Goal: Information Seeking & Learning: Learn about a topic

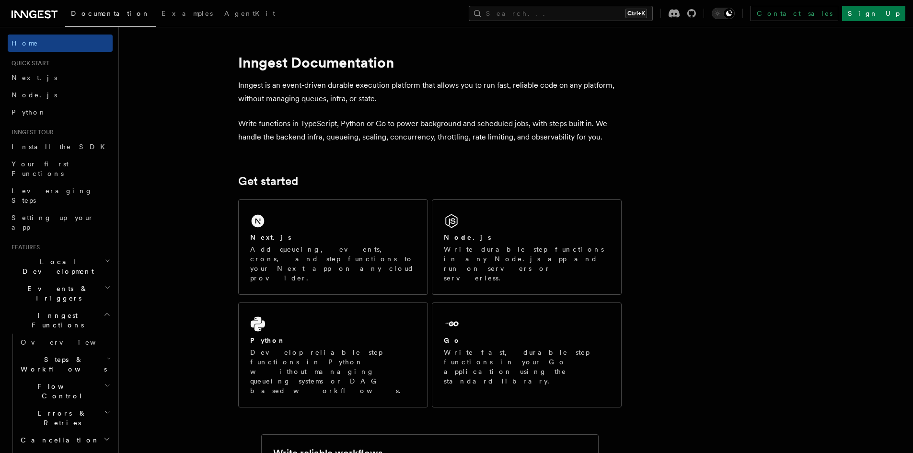
click at [91, 253] on h2 "Local Development" at bounding box center [60, 266] width 105 height 27
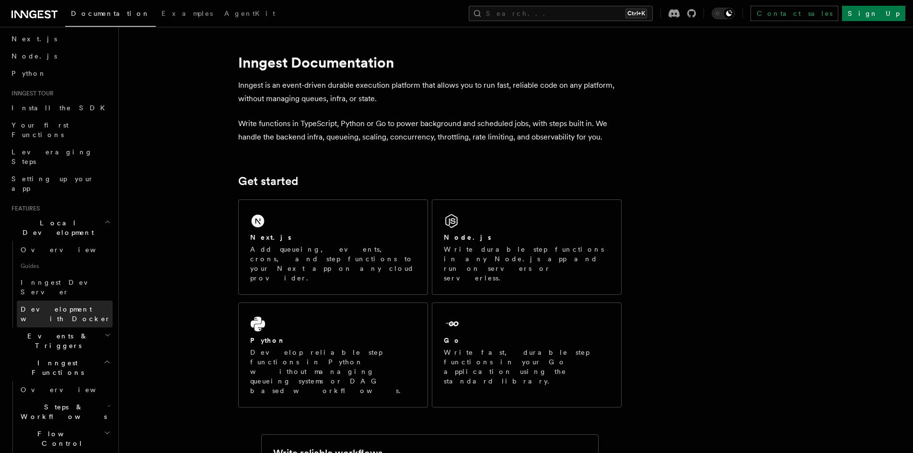
scroll to position [96, 0]
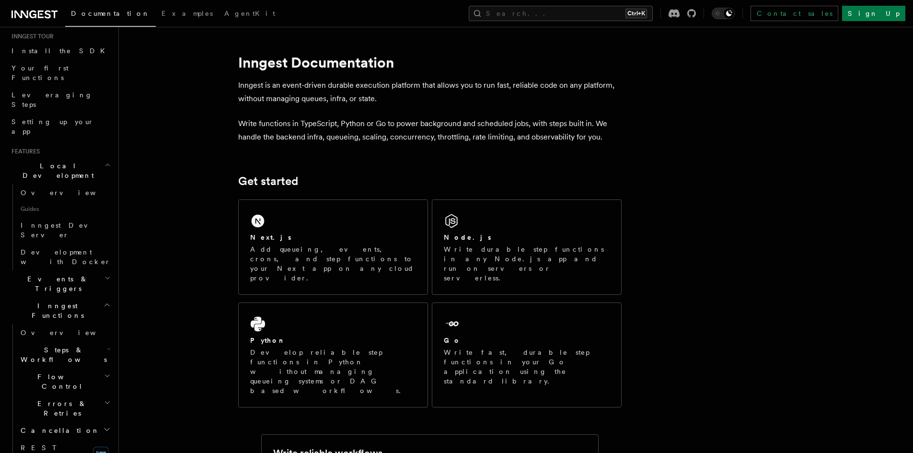
click at [75, 270] on h2 "Events & Triggers" at bounding box center [60, 283] width 105 height 27
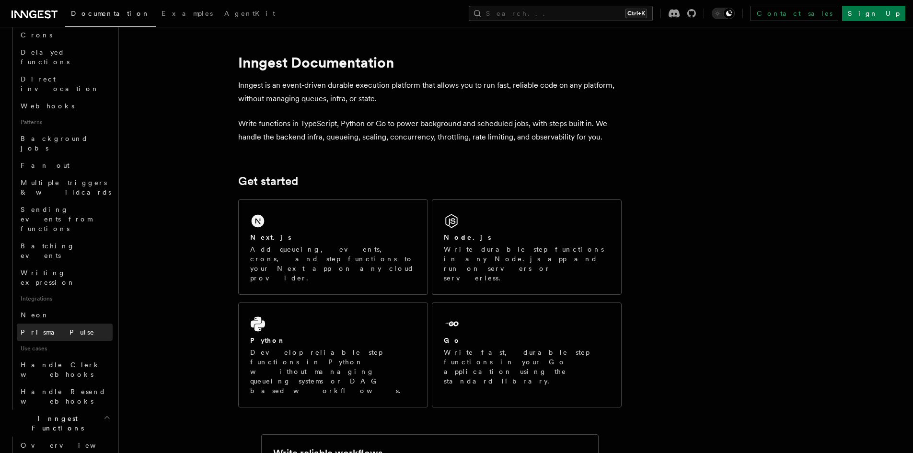
scroll to position [479, 0]
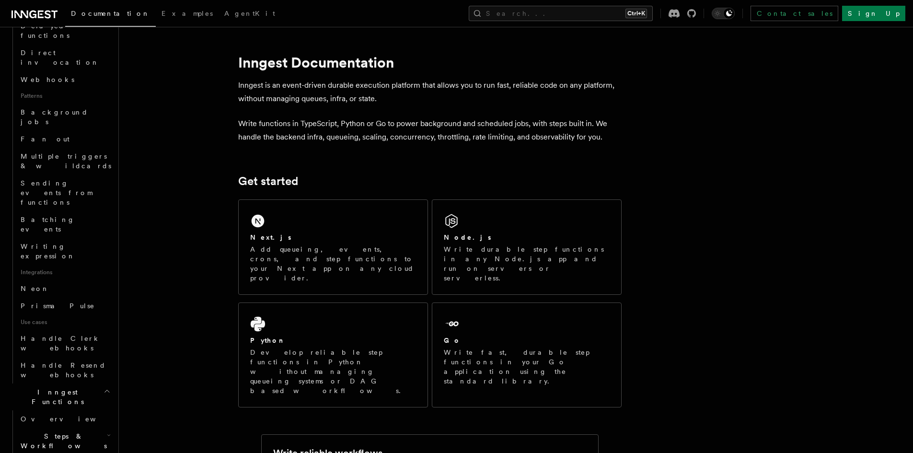
click at [70, 431] on span "Steps & Workflows" at bounding box center [62, 440] width 90 height 19
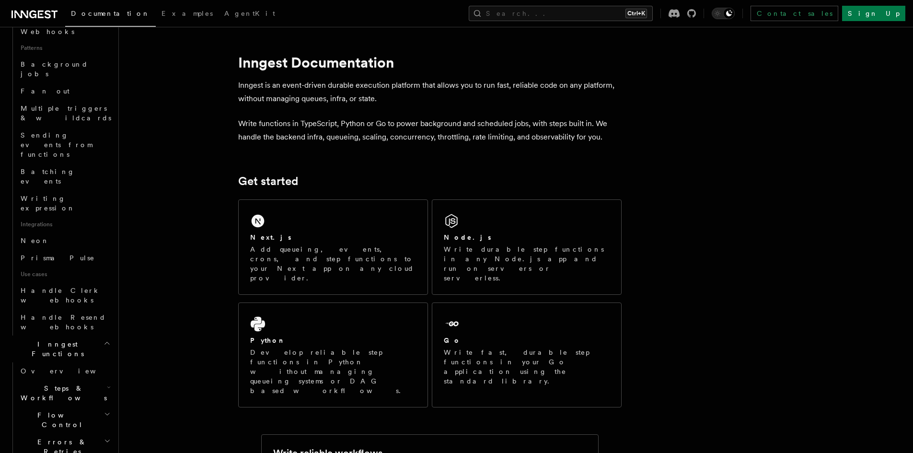
click at [60, 407] on h2 "Flow Control" at bounding box center [65, 420] width 96 height 27
click at [55, 437] on span "Errors & Retries" at bounding box center [60, 446] width 87 height 19
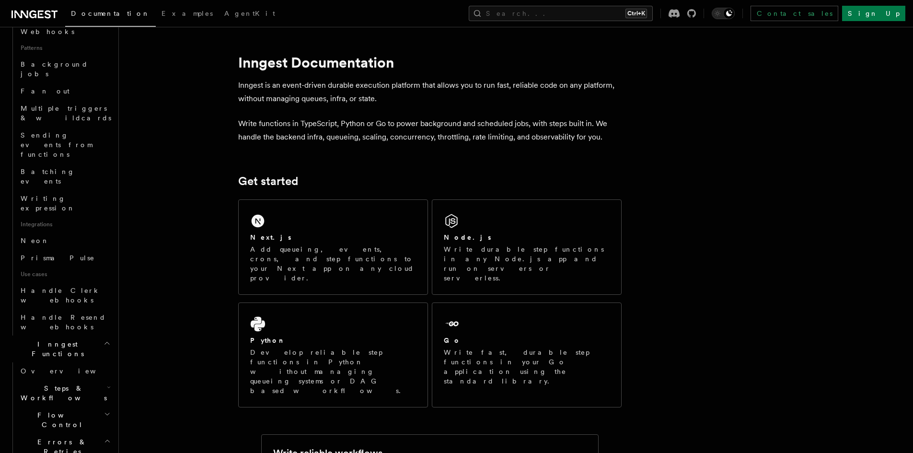
click at [55, 437] on span "Errors & Retries" at bounding box center [60, 446] width 87 height 19
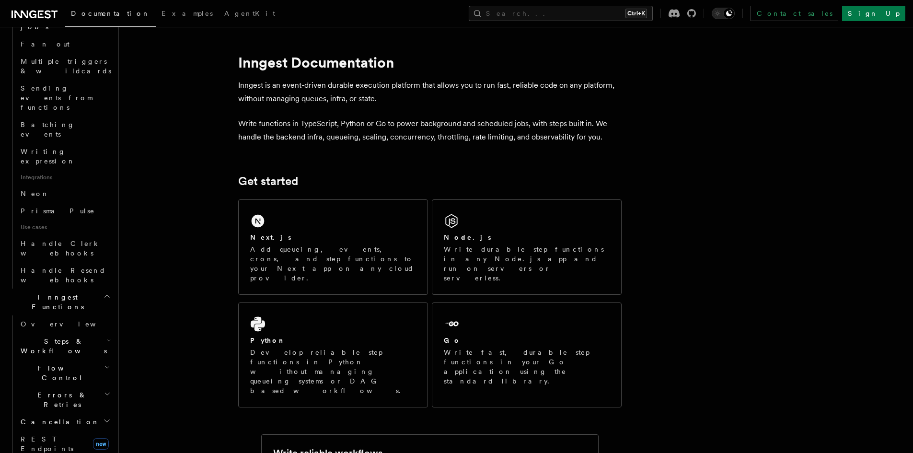
scroll to position [671, 0]
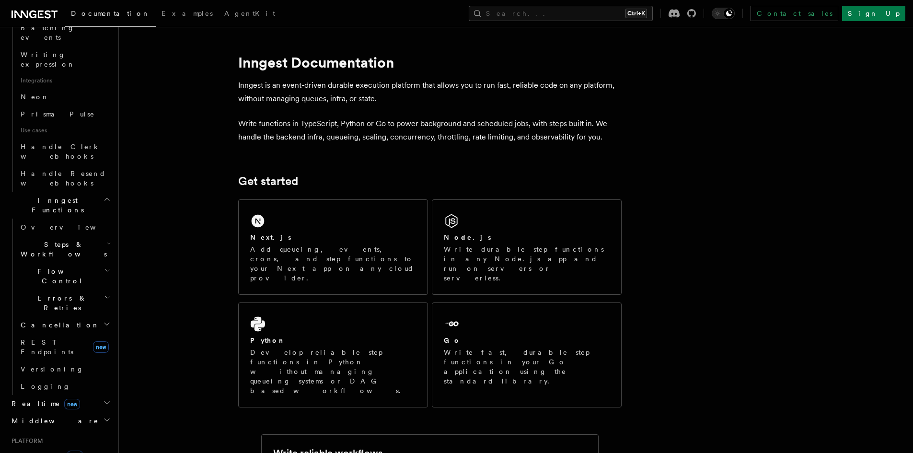
click at [62, 412] on h2 "Middleware" at bounding box center [60, 420] width 105 height 17
click at [52, 451] on span "Deployment new" at bounding box center [45, 456] width 75 height 10
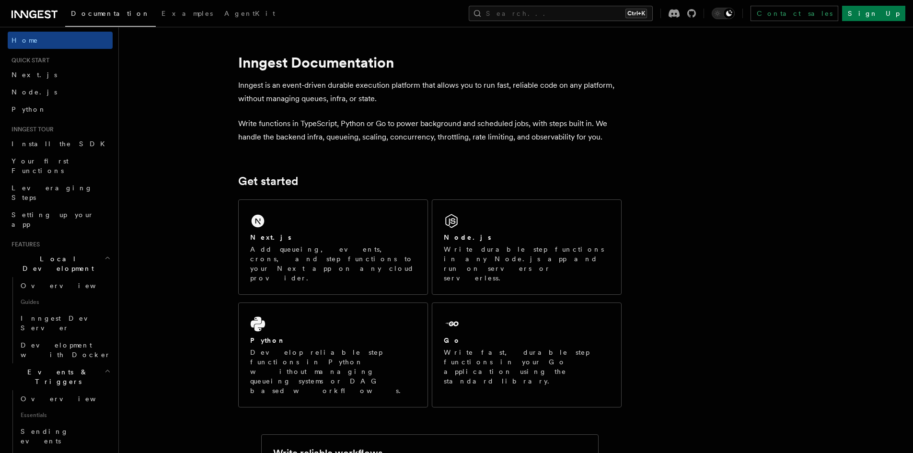
scroll to position [0, 0]
click at [35, 91] on link "Node.js" at bounding box center [60, 94] width 105 height 17
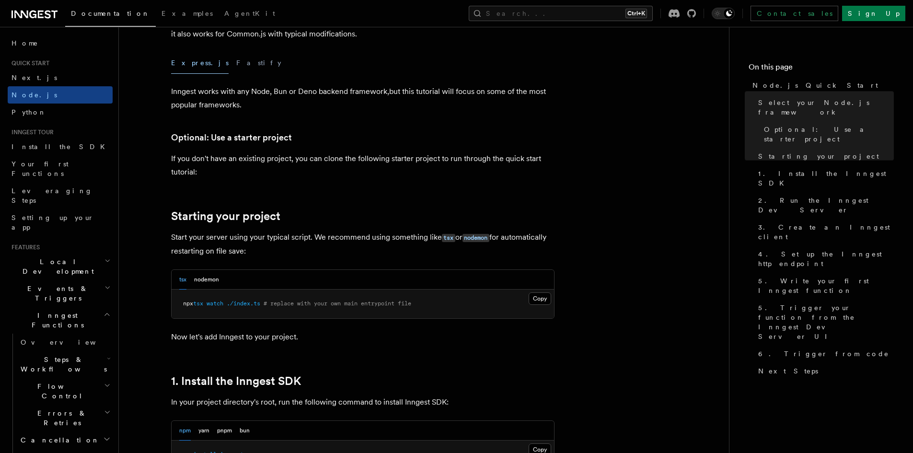
scroll to position [288, 0]
click at [236, 61] on div "Express.js Fastify" at bounding box center [363, 63] width 384 height 22
click at [236, 66] on button "Fastify" at bounding box center [258, 63] width 45 height 22
click at [183, 62] on button "Express.js" at bounding box center [200, 63] width 58 height 22
click at [201, 62] on div "Express.js Fastify" at bounding box center [363, 63] width 384 height 22
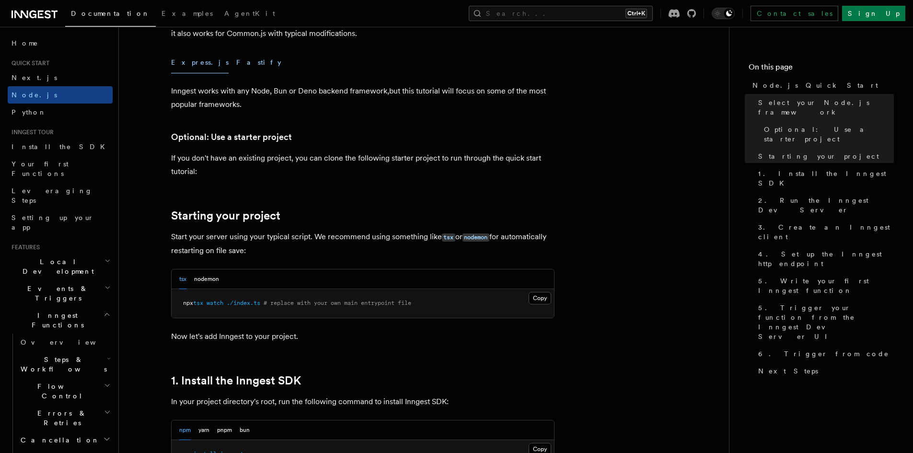
click at [236, 61] on button "Fastify" at bounding box center [258, 63] width 45 height 22
click at [197, 65] on button "Express.js" at bounding box center [200, 63] width 58 height 22
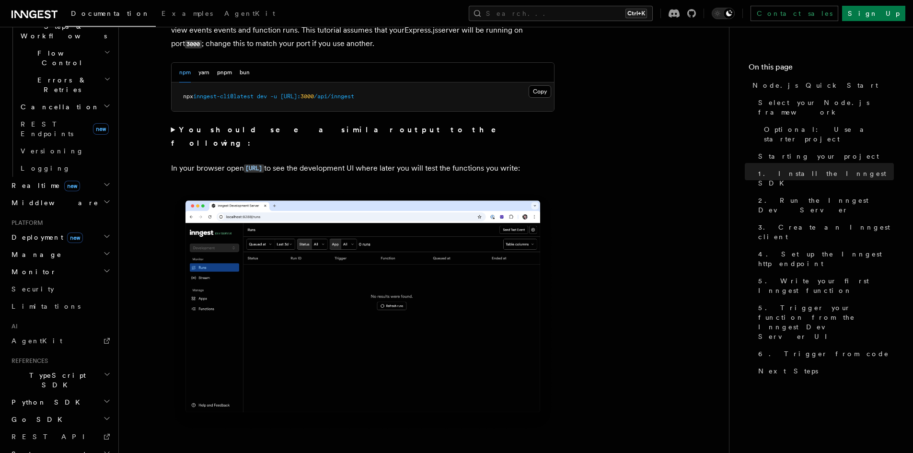
scroll to position [815, 0]
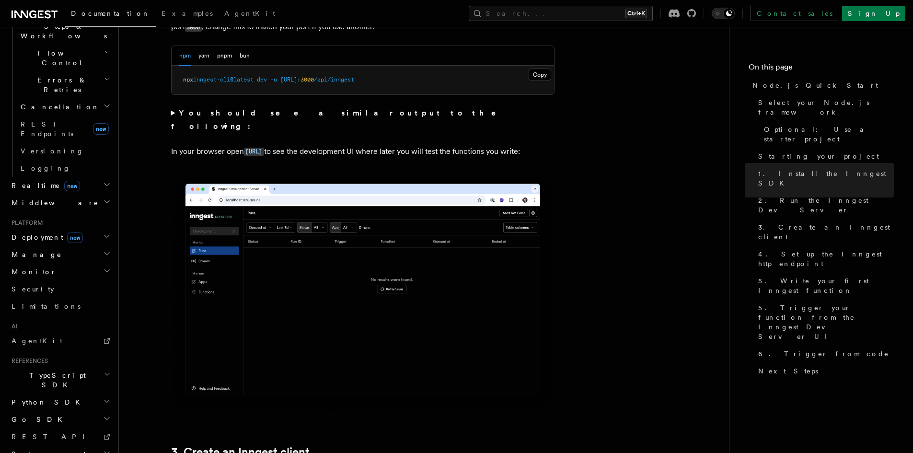
click at [66, 367] on h2 "TypeScript SDK" at bounding box center [60, 380] width 105 height 27
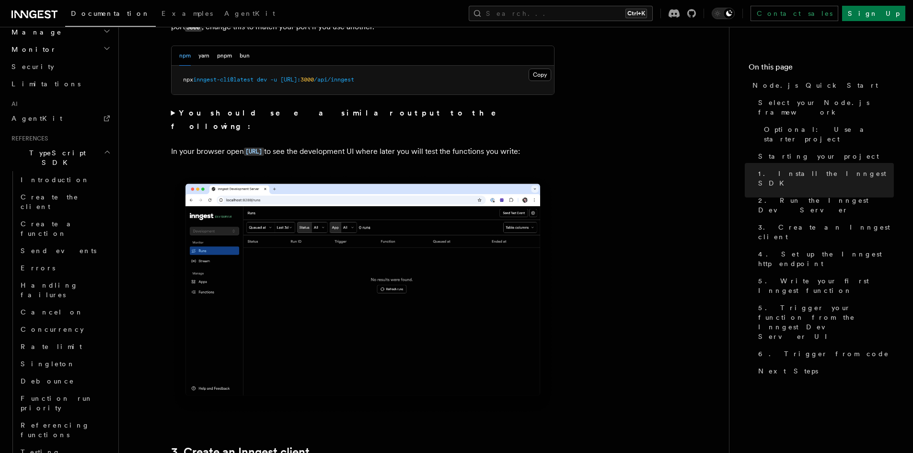
scroll to position [573, 0]
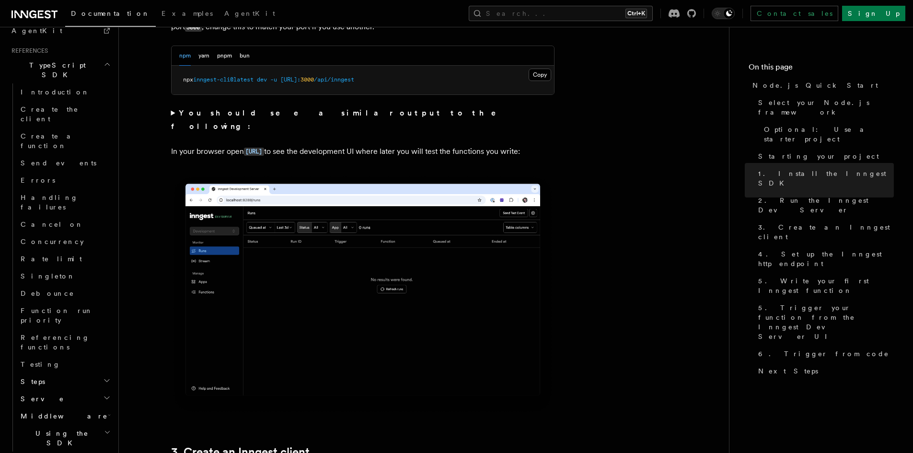
scroll to position [644, 0]
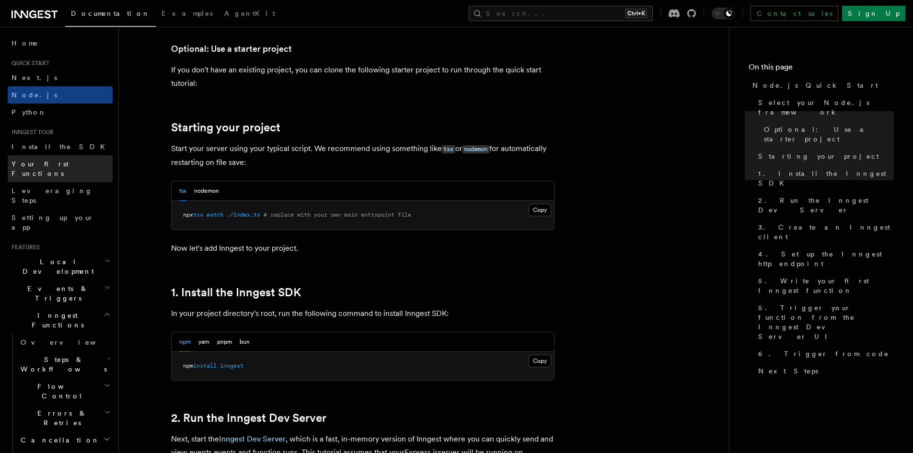
scroll to position [288, 0]
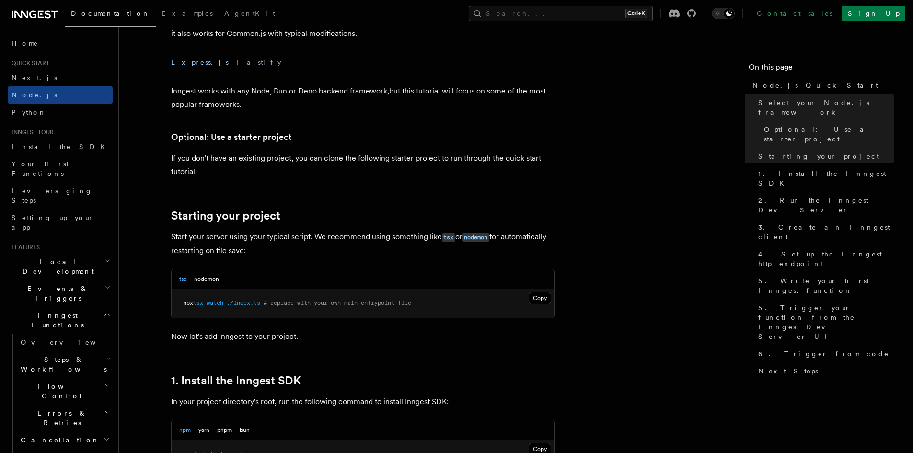
click at [36, 14] on icon at bounding box center [32, 15] width 7 height 8
